Goal: Task Accomplishment & Management: Manage account settings

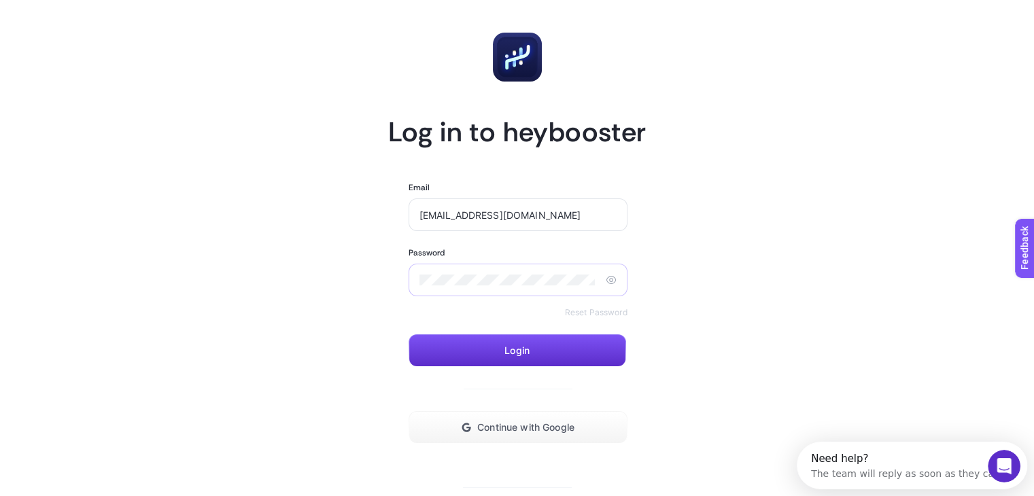
click at [478, 287] on div at bounding box center [517, 280] width 219 height 33
drag, startPoint x: 508, startPoint y: 220, endPoint x: 580, endPoint y: 222, distance: 72.1
click at [580, 221] on div "[EMAIL_ADDRESS][DOMAIN_NAME]" at bounding box center [517, 214] width 219 height 33
type input "[EMAIL_ADDRESS][DOMAIN_NAME]"
click at [527, 355] on span "Login" at bounding box center [516, 350] width 25 height 11
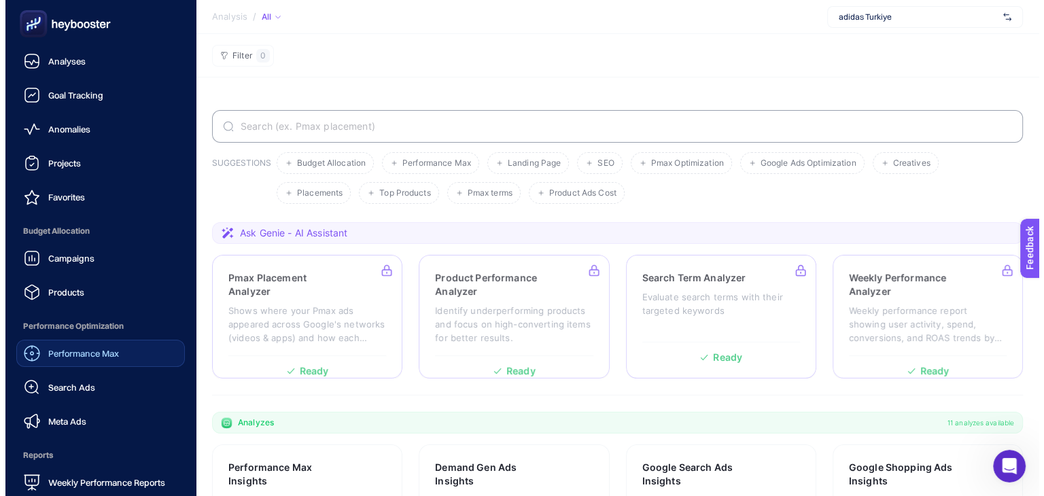
scroll to position [130, 0]
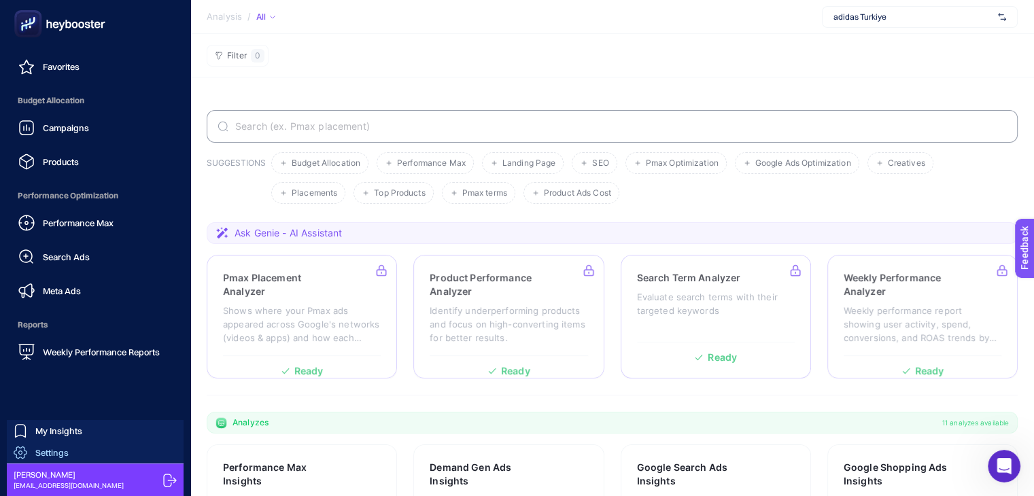
click at [73, 444] on link "Settings" at bounding box center [95, 453] width 177 height 22
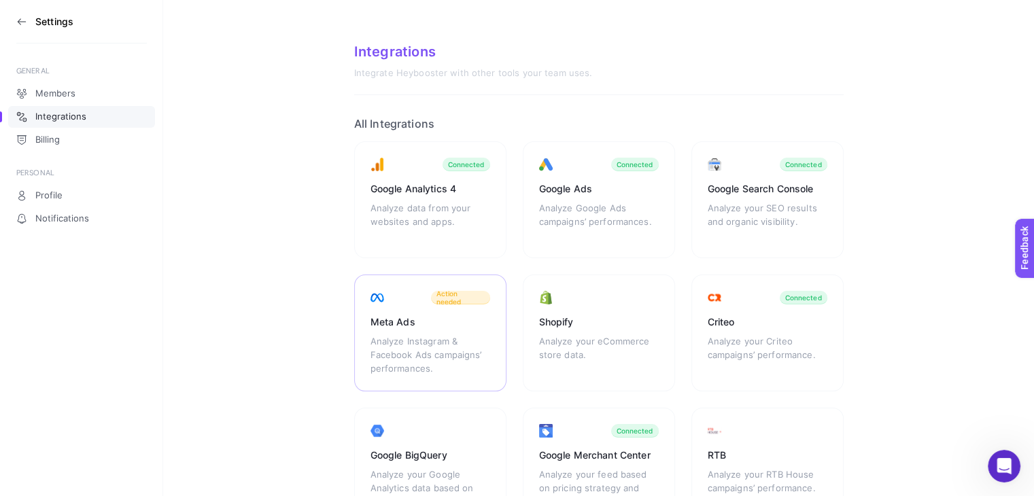
click at [523, 309] on div "Meta Ads Analyze Instagram & Facebook Ads campaigns’ performances. Action needed" at bounding box center [599, 333] width 152 height 117
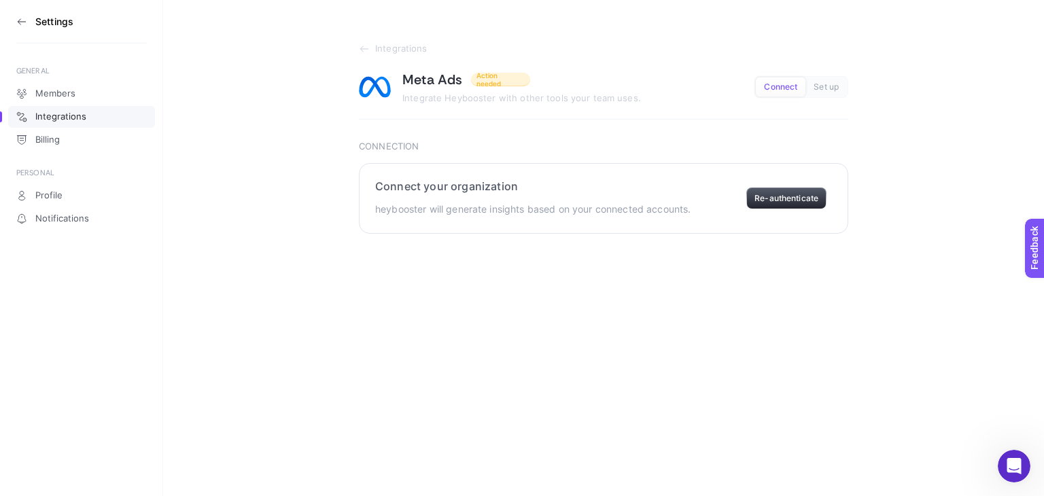
click at [783, 196] on button "Re-authenticate" at bounding box center [786, 199] width 80 height 22
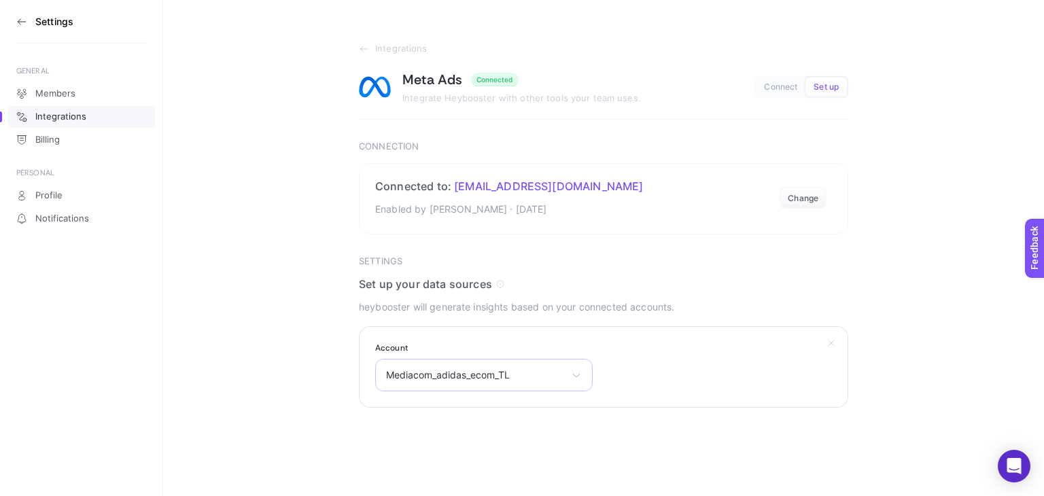
click at [510, 379] on span "Mediacom_adidas_ecom_TL" at bounding box center [475, 375] width 179 height 11
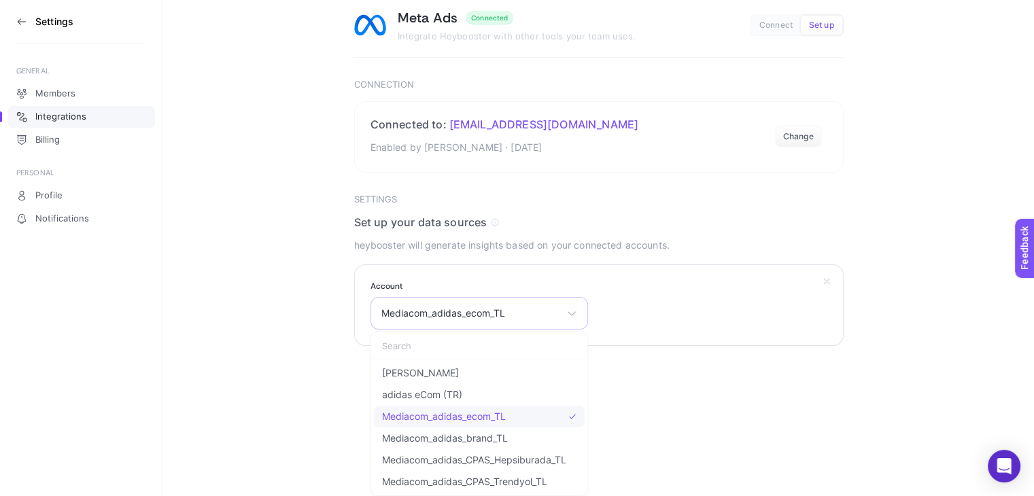
click at [495, 411] on span "Mediacom_adidas_ecom_TL" at bounding box center [444, 416] width 124 height 11
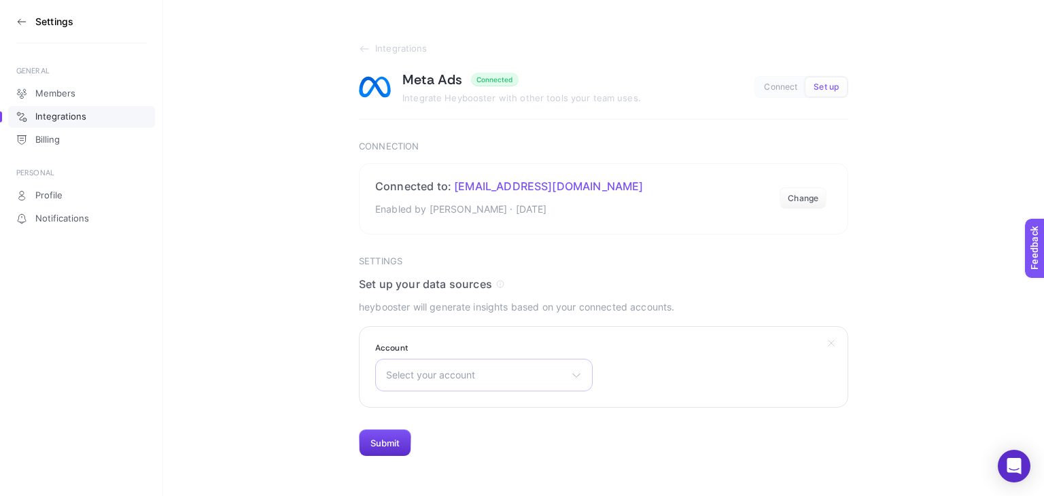
click at [443, 375] on span "Select your account" at bounding box center [475, 375] width 179 height 11
click at [450, 460] on span "adidas eCom (TR)" at bounding box center [422, 456] width 80 height 11
click at [385, 442] on button "Submit" at bounding box center [385, 443] width 52 height 27
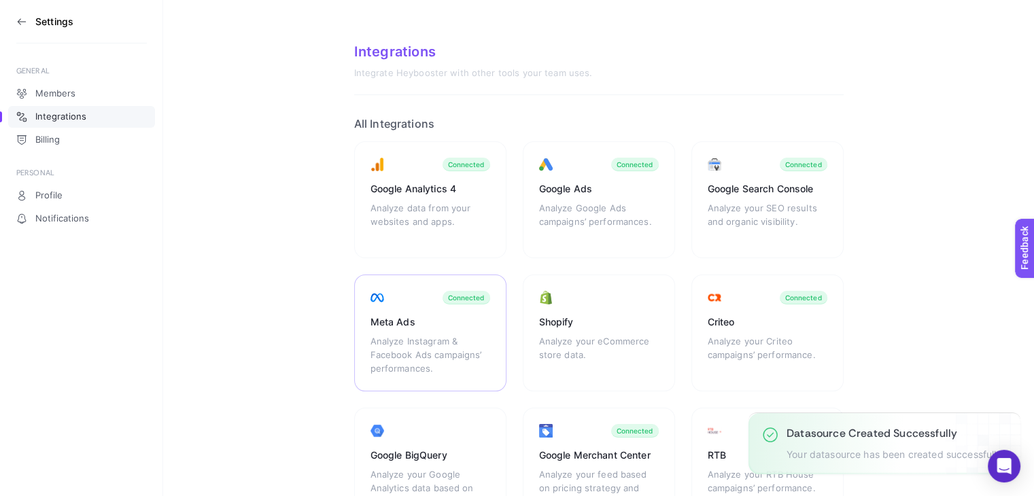
click at [471, 294] on div "Connected" at bounding box center [466, 298] width 37 height 8
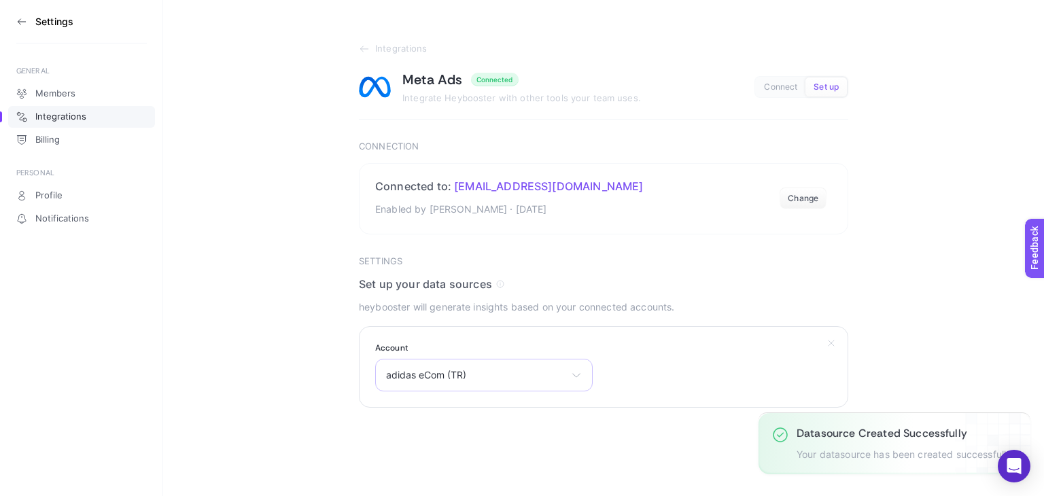
click at [468, 379] on span "adidas eCom (TR)" at bounding box center [475, 375] width 179 height 11
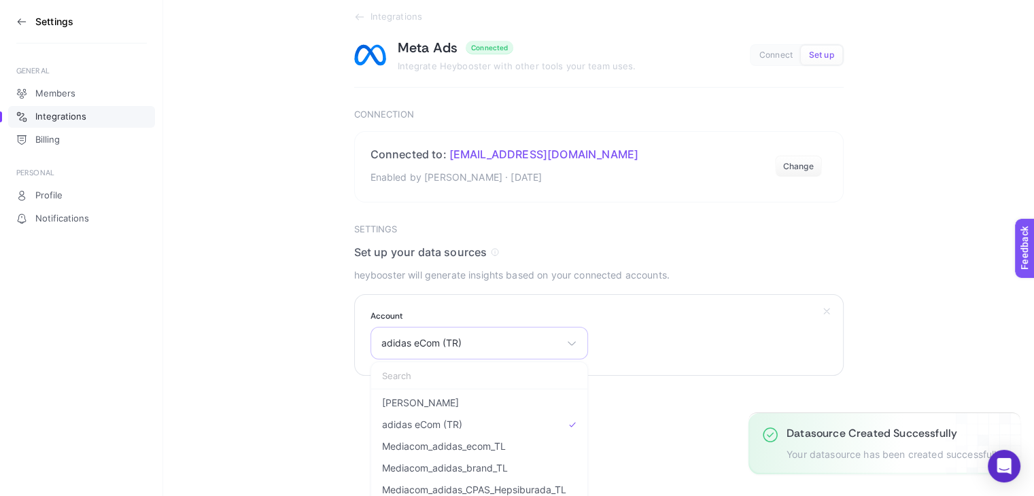
scroll to position [62, 0]
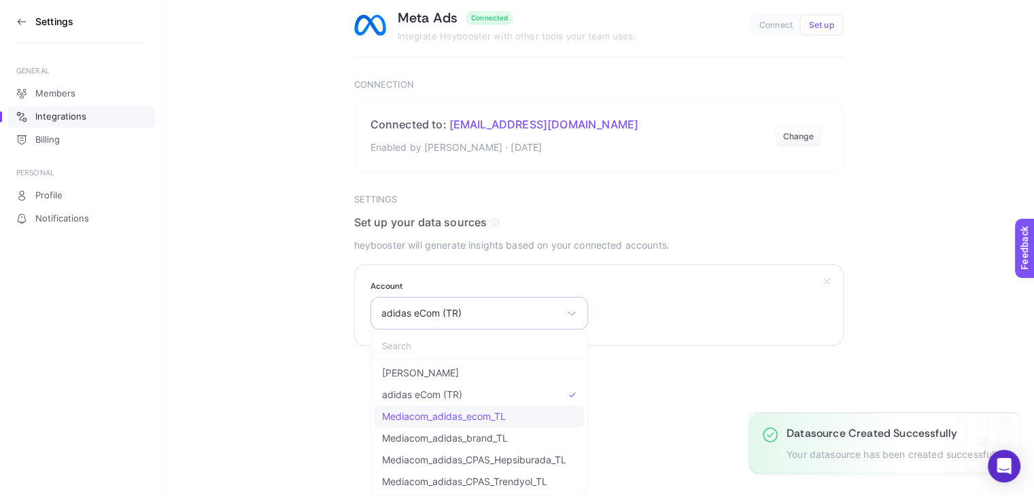
click at [470, 427] on li "Mediacom_adidas_ecom_TL" at bounding box center [479, 438] width 211 height 22
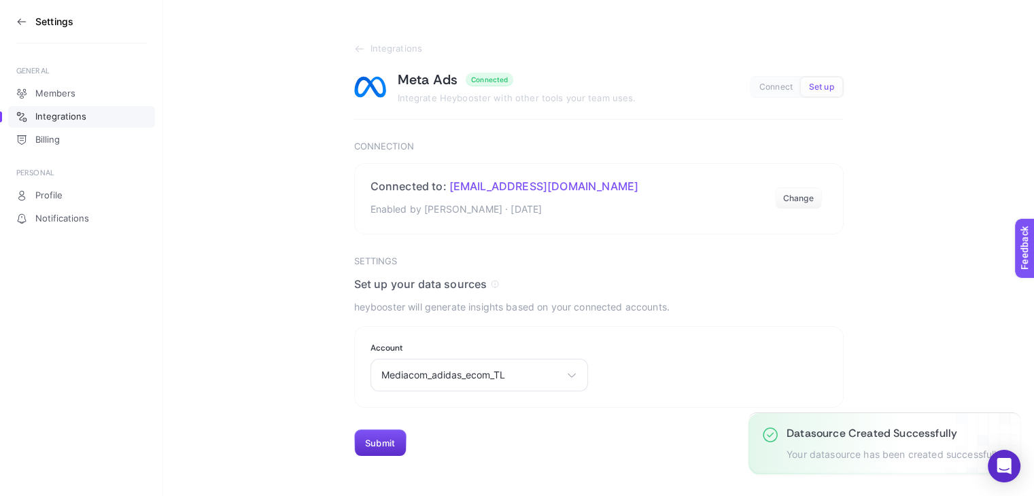
scroll to position [0, 0]
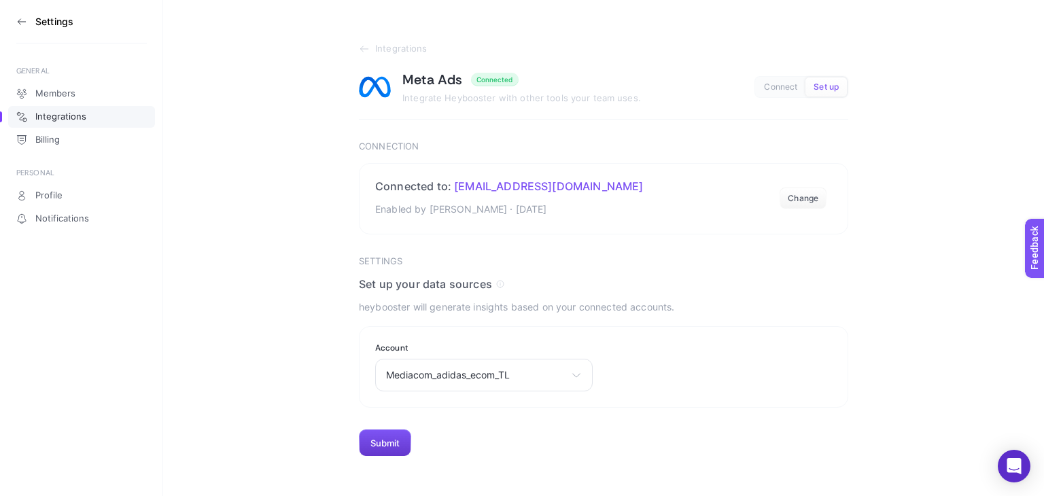
click at [388, 447] on button "Submit" at bounding box center [385, 443] width 52 height 27
